Goal: Task Accomplishment & Management: Manage account settings

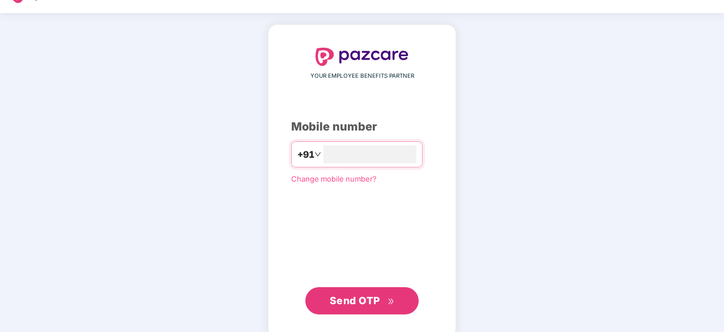
scroll to position [29, 0]
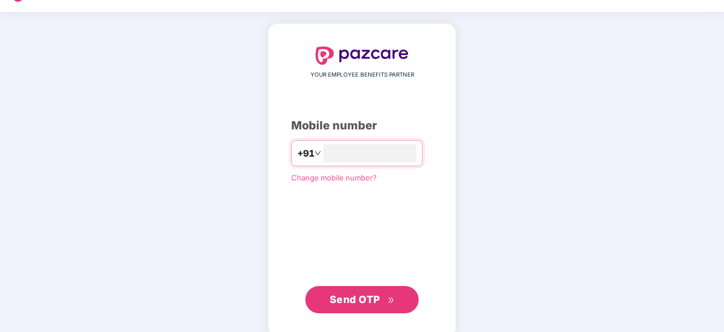
type input "**********"
click at [345, 307] on button "Send OTP" at bounding box center [361, 299] width 113 height 27
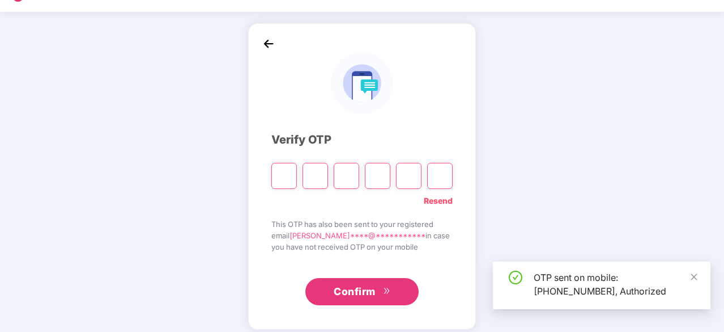
type input "*"
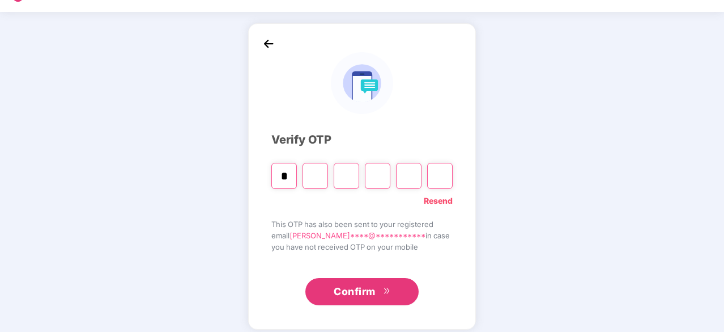
type input "*"
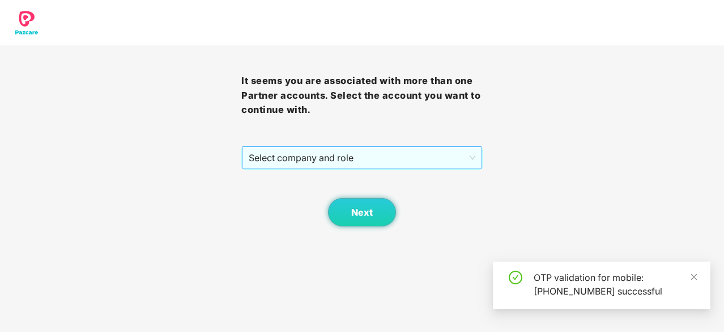
click at [362, 159] on span "Select company and role" at bounding box center [362, 158] width 227 height 22
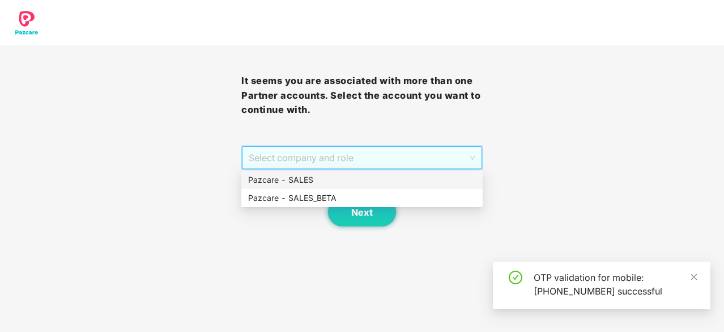
click at [351, 177] on div "Pazcare - SALES" at bounding box center [362, 179] width 228 height 12
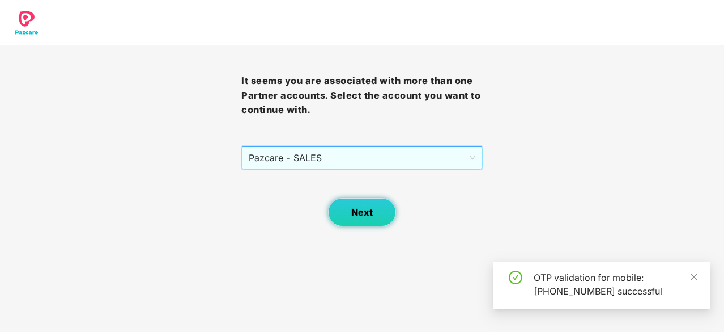
click at [359, 212] on span "Next" at bounding box center [362, 212] width 22 height 11
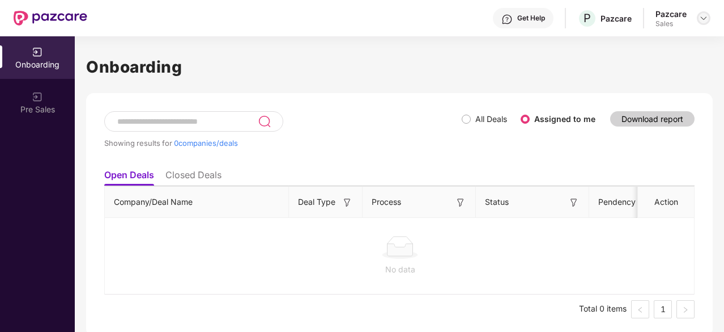
click at [704, 18] on img at bounding box center [703, 18] width 9 height 9
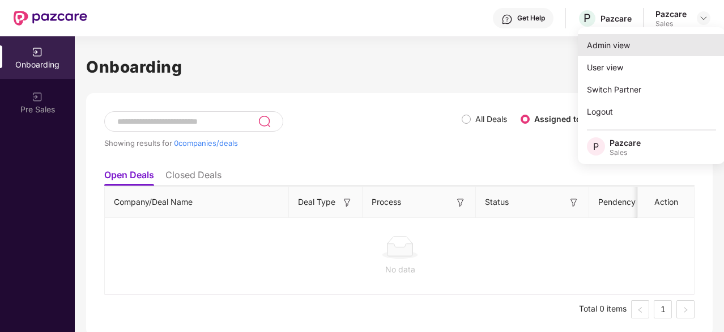
click at [655, 49] on div "Admin view" at bounding box center [651, 45] width 147 height 22
